Goal: Information Seeking & Learning: Learn about a topic

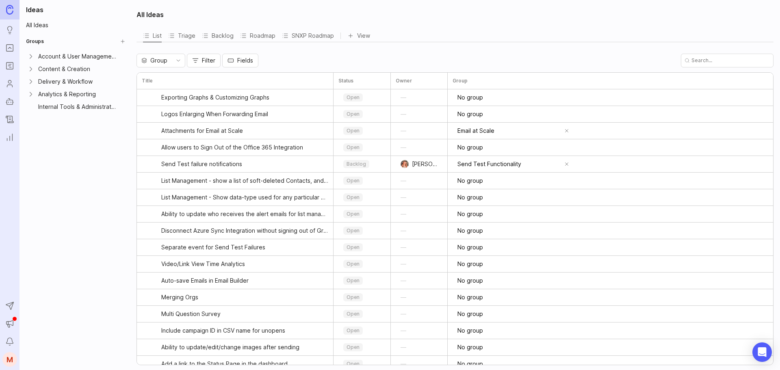
click at [9, 50] on icon "Portal" at bounding box center [9, 48] width 9 height 10
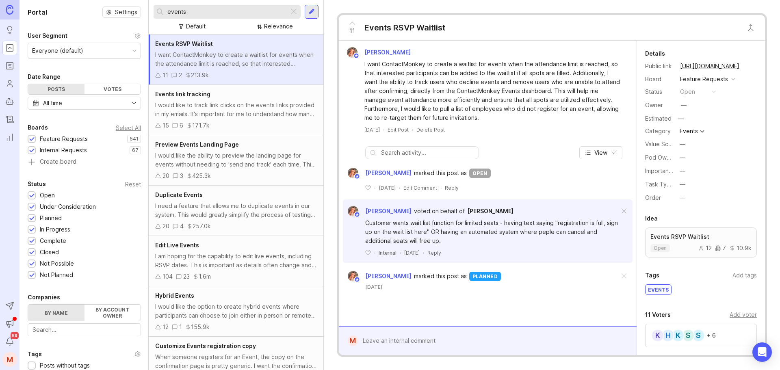
click at [15, 62] on link "Roadmaps" at bounding box center [9, 65] width 15 height 15
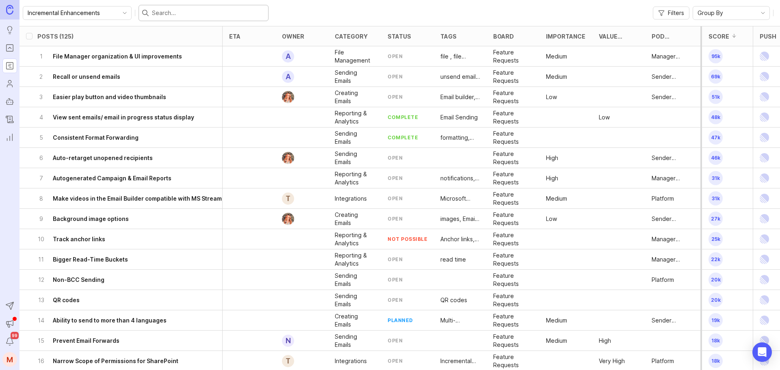
click at [160, 16] on input "text" at bounding box center [208, 13] width 113 height 9
click at [9, 51] on rect "Portal" at bounding box center [9, 48] width 7 height 7
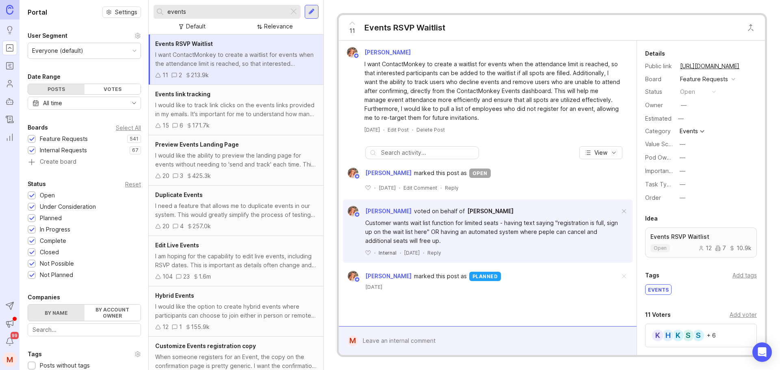
click at [172, 12] on input "events" at bounding box center [226, 11] width 118 height 9
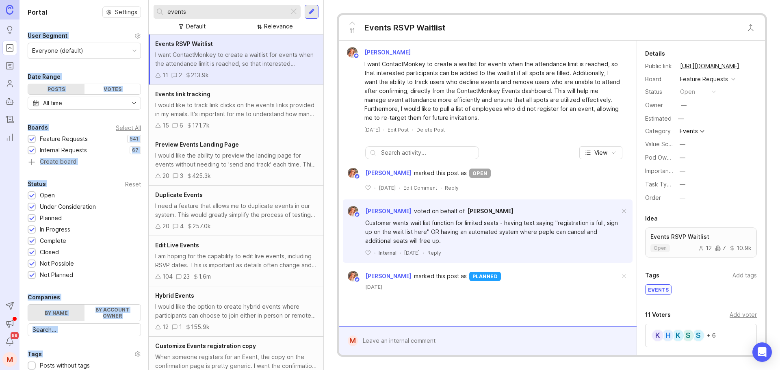
drag, startPoint x: 198, startPoint y: 7, endPoint x: 132, endPoint y: 9, distance: 65.9
click at [132, 9] on div "Portal Settings User Segment Everyone (default) Date Range Posts Votes All time…" at bounding box center [399, 185] width 760 height 370
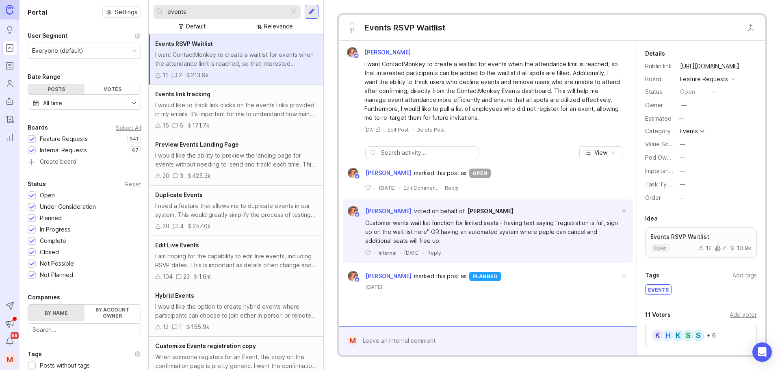
click at [195, 8] on input "events" at bounding box center [226, 11] width 118 height 9
drag, startPoint x: 202, startPoint y: 9, endPoint x: 151, endPoint y: 11, distance: 51.2
click at [151, 11] on div "events Default Relevance" at bounding box center [236, 17] width 175 height 35
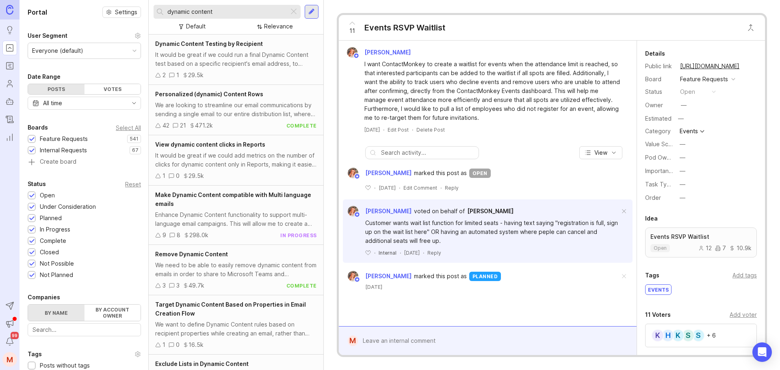
click at [31, 240] on div at bounding box center [31, 241] width 5 height 6
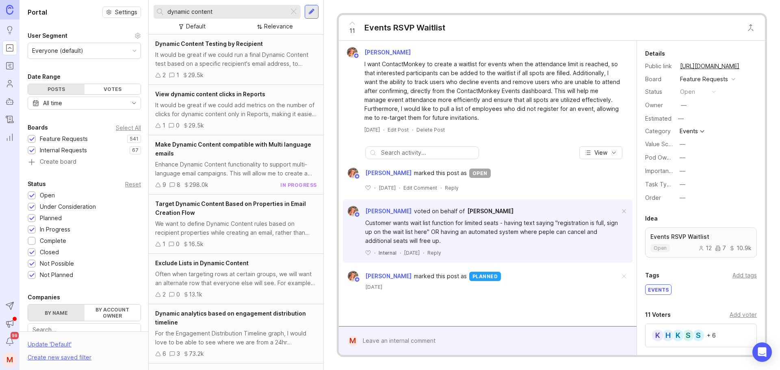
click at [241, 53] on div "It would be great if we could run a final Dynamic Content test based on a speci…" at bounding box center [236, 59] width 162 height 18
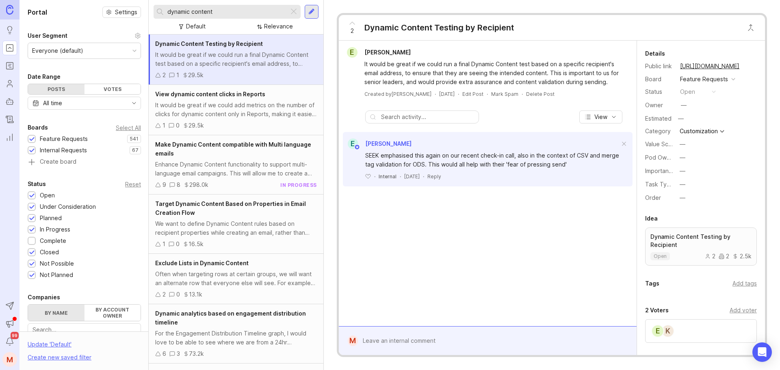
click at [236, 102] on div "It would be great if we could add metrics on the number of clicks for dynamic c…" at bounding box center [236, 110] width 162 height 18
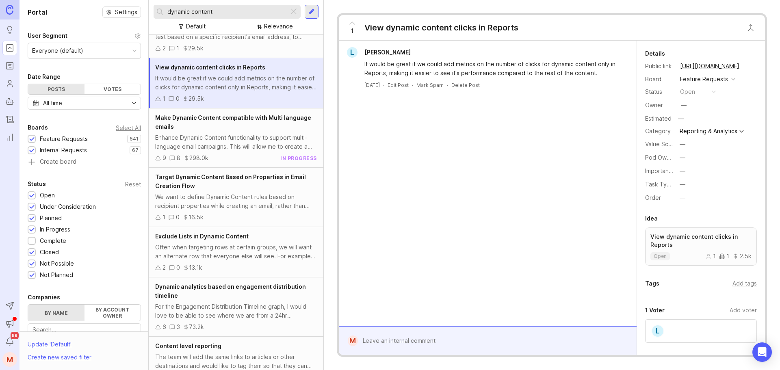
scroll to position [41, 0]
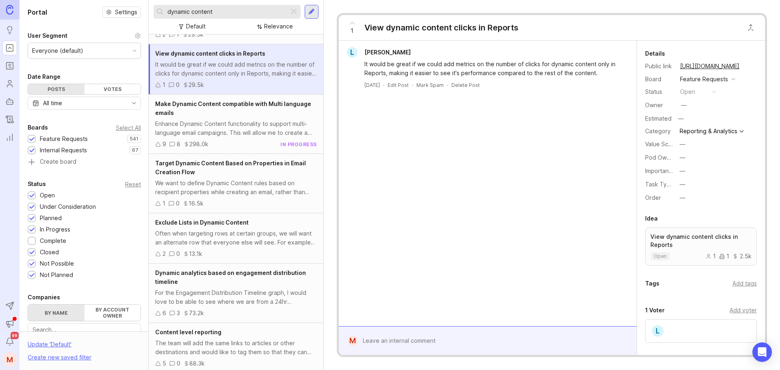
click at [249, 235] on div "Often when targeting rows at certain groups, we will want an alternate row that…" at bounding box center [236, 238] width 162 height 18
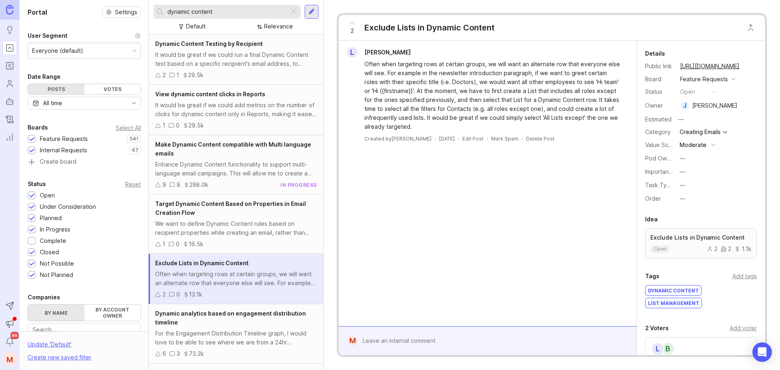
drag, startPoint x: 237, startPoint y: 11, endPoint x: 132, endPoint y: 12, distance: 105.6
click at [132, 12] on div "Portal Settings User Segment Everyone (default) Date Range Posts Votes All time…" at bounding box center [399, 185] width 760 height 370
type input "merge tags"
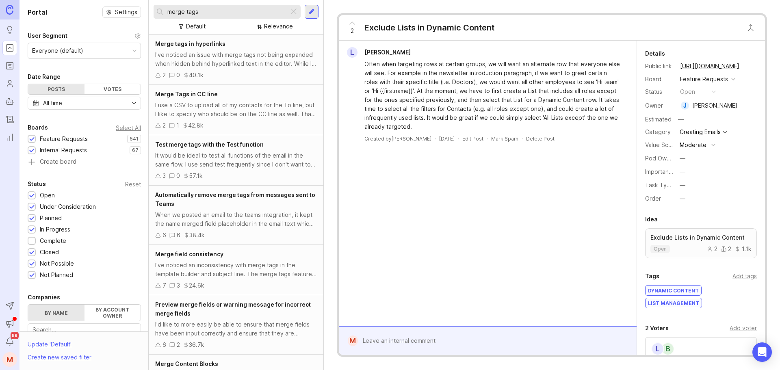
click at [243, 148] on div "Test merge tags with the Test function" at bounding box center [236, 144] width 162 height 9
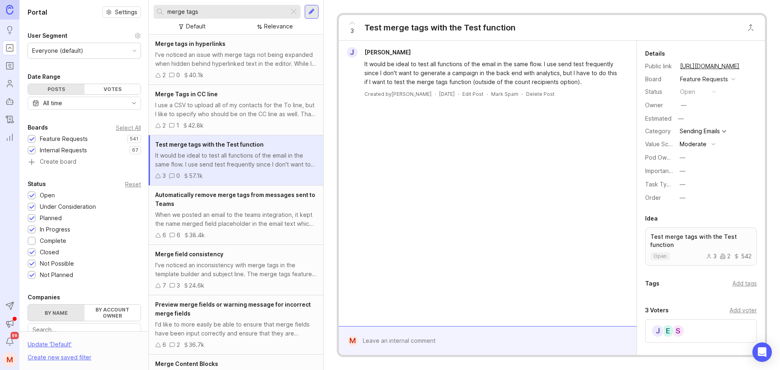
scroll to position [41, 0]
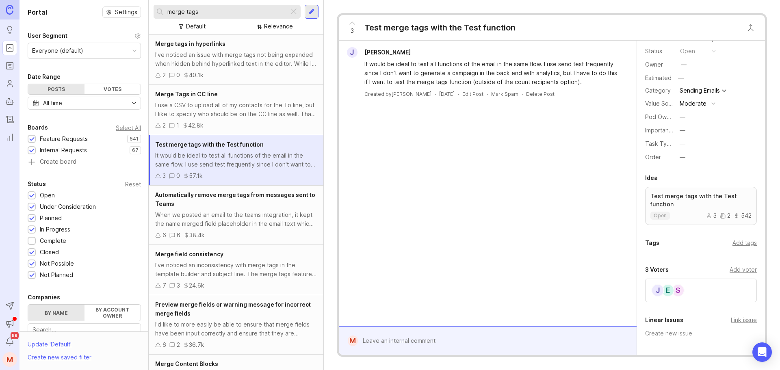
click at [736, 269] on div "Add voter" at bounding box center [743, 269] width 27 height 9
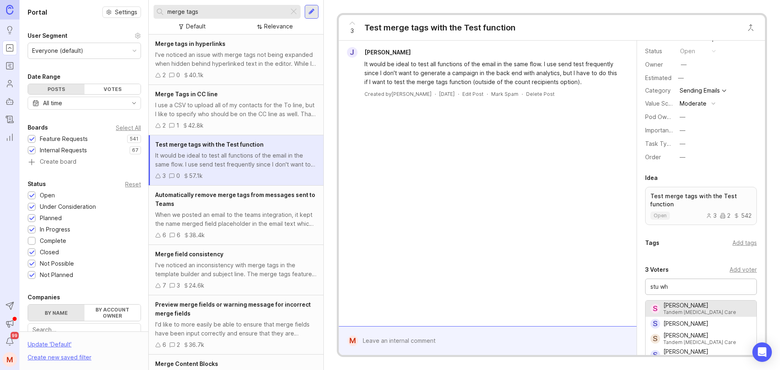
type input "[PERSON_NAME]"
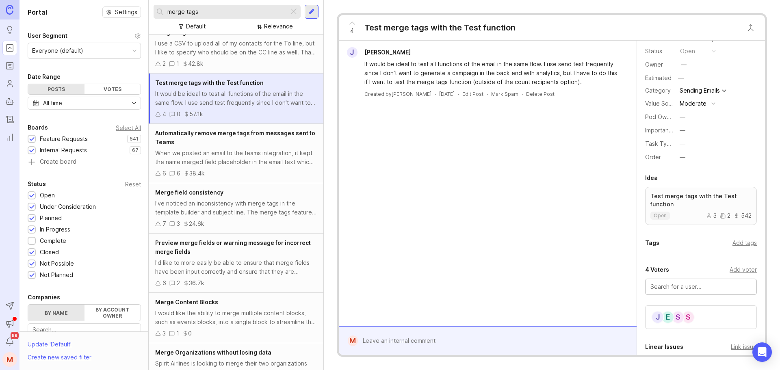
scroll to position [81, 0]
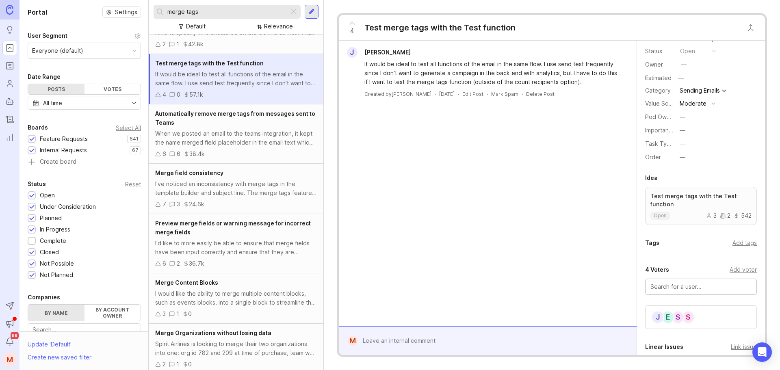
click at [701, 314] on div "S S E J" at bounding box center [701, 317] width 112 height 24
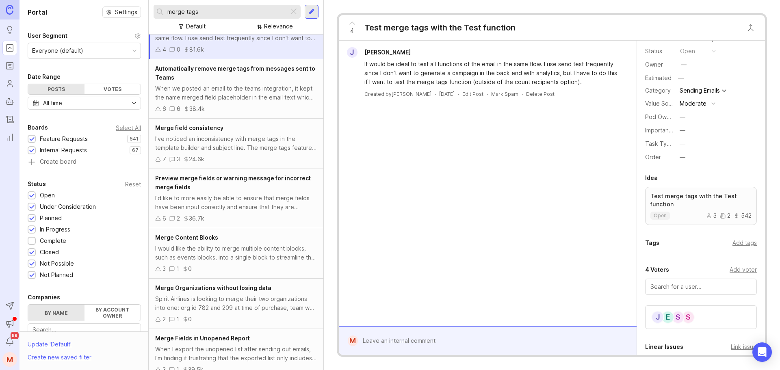
scroll to position [122, 0]
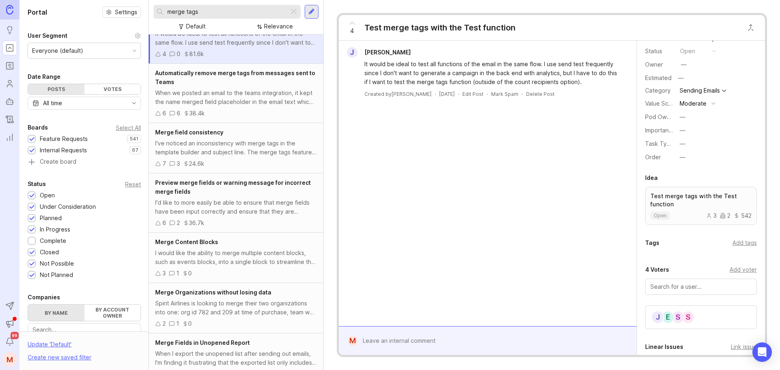
click at [210, 11] on input "merge tags" at bounding box center [226, 11] width 118 height 9
type input "merge tags and dynamic"
